Goal: Transaction & Acquisition: Purchase product/service

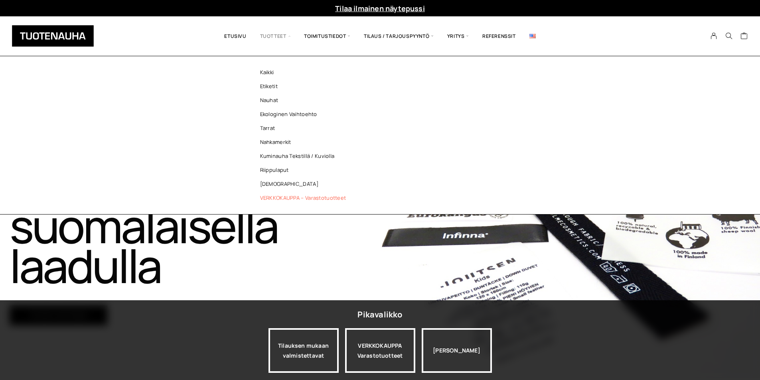
click at [282, 197] on link "VERKKOKAUPPA – Varastotuotteet" at bounding box center [305, 198] width 116 height 14
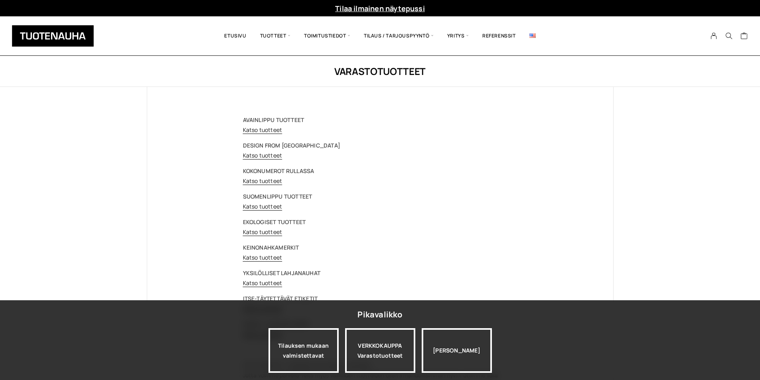
click at [535, 243] on div "AVAINLIPPU TUOTTEET Katso tuotteet DESIGN FROM [GEOGRAPHIC_DATA] Katso tuotteet…" at bounding box center [380, 260] width 466 height 347
click at [456, 352] on div "[PERSON_NAME]" at bounding box center [457, 350] width 70 height 45
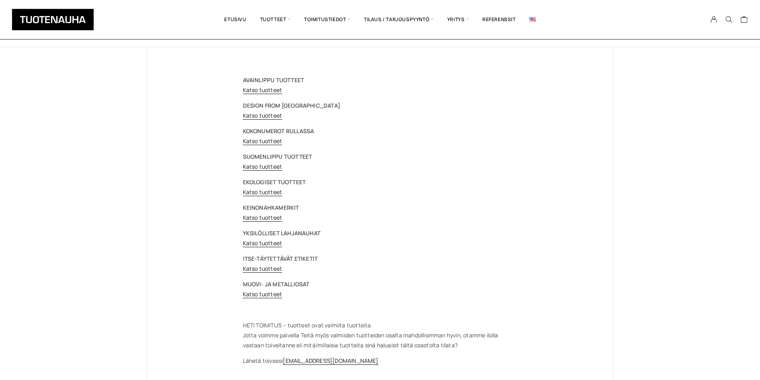
scroll to position [80, 0]
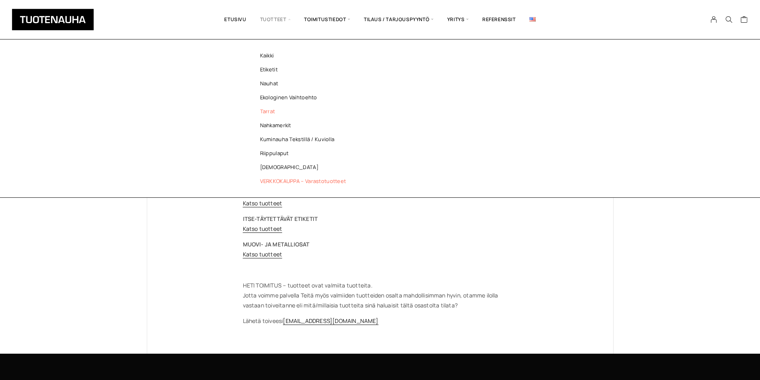
click at [263, 109] on link "Tarrat" at bounding box center [305, 112] width 116 height 14
